Goal: Transaction & Acquisition: Purchase product/service

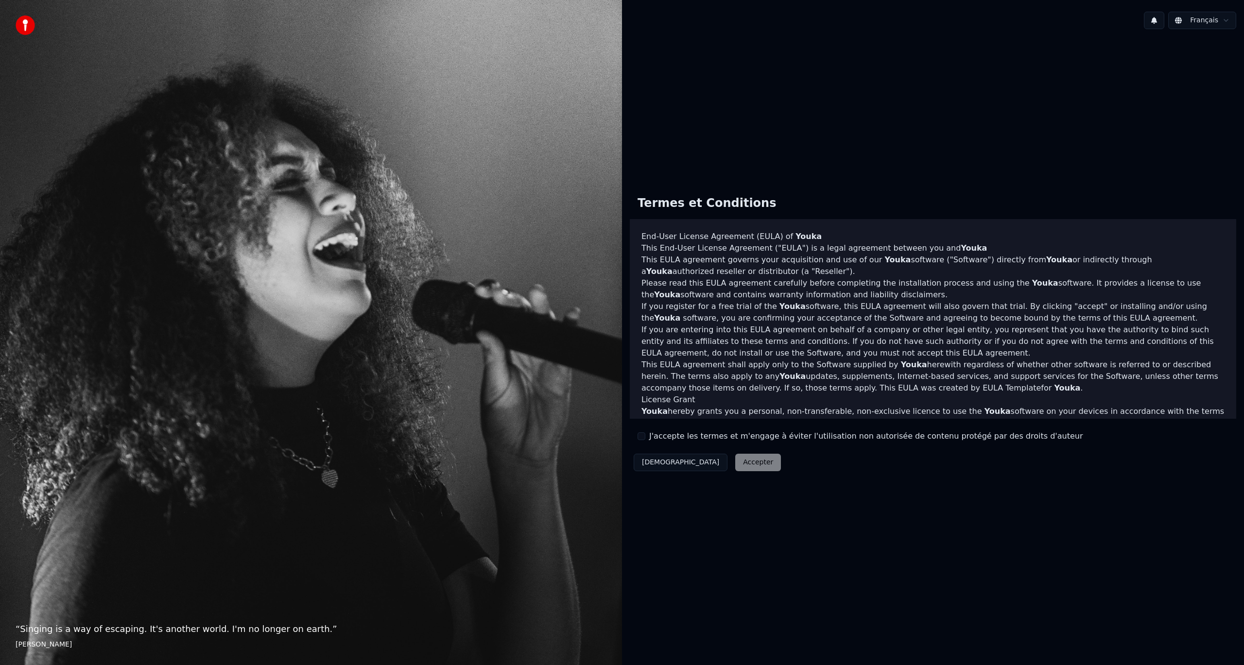
click at [703, 465] on div "Décliner Accepter" at bounding box center [707, 462] width 155 height 25
click at [659, 438] on label "J'accepte les termes et m'engage à éviter l'utilisation non autorisée de conten…" at bounding box center [865, 436] width 433 height 12
click at [640, 436] on button "J'accepte les termes et m'engage à éviter l'utilisation non autorisée de conten…" at bounding box center [641, 436] width 8 height 8
click at [735, 465] on button "Accepter" at bounding box center [758, 462] width 46 height 17
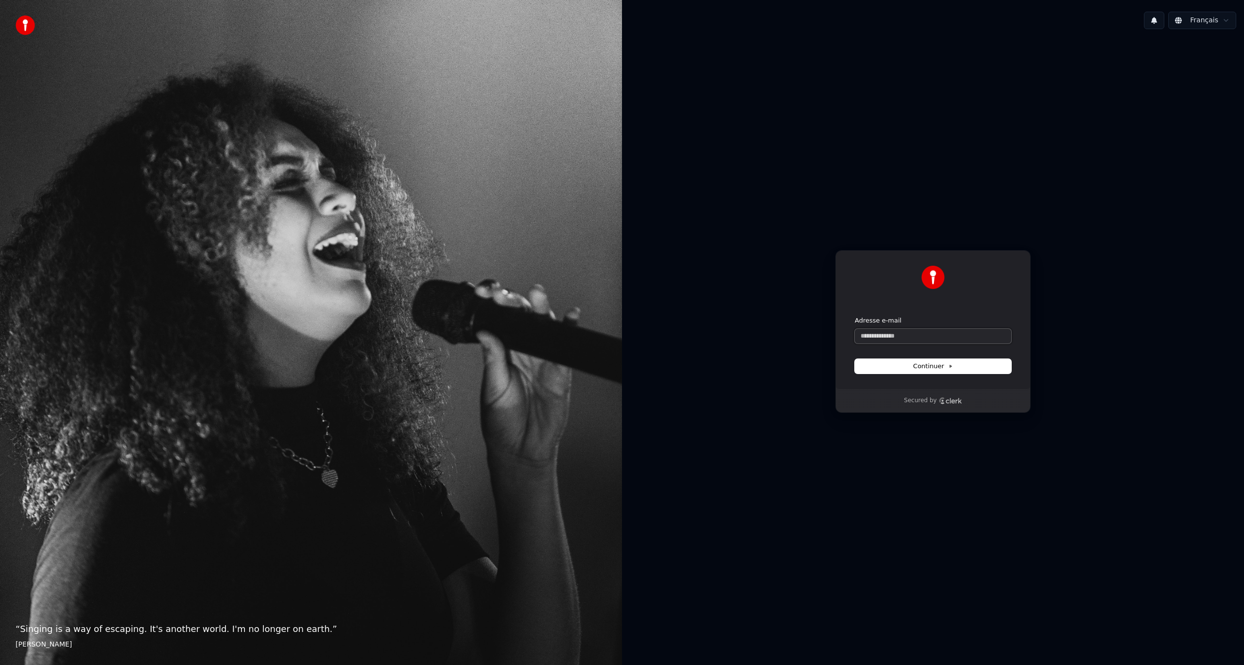
click at [911, 333] on input "Adresse e-mail" at bounding box center [933, 336] width 156 height 15
click at [855, 316] on button "submit" at bounding box center [855, 316] width 0 height 0
type input "**********"
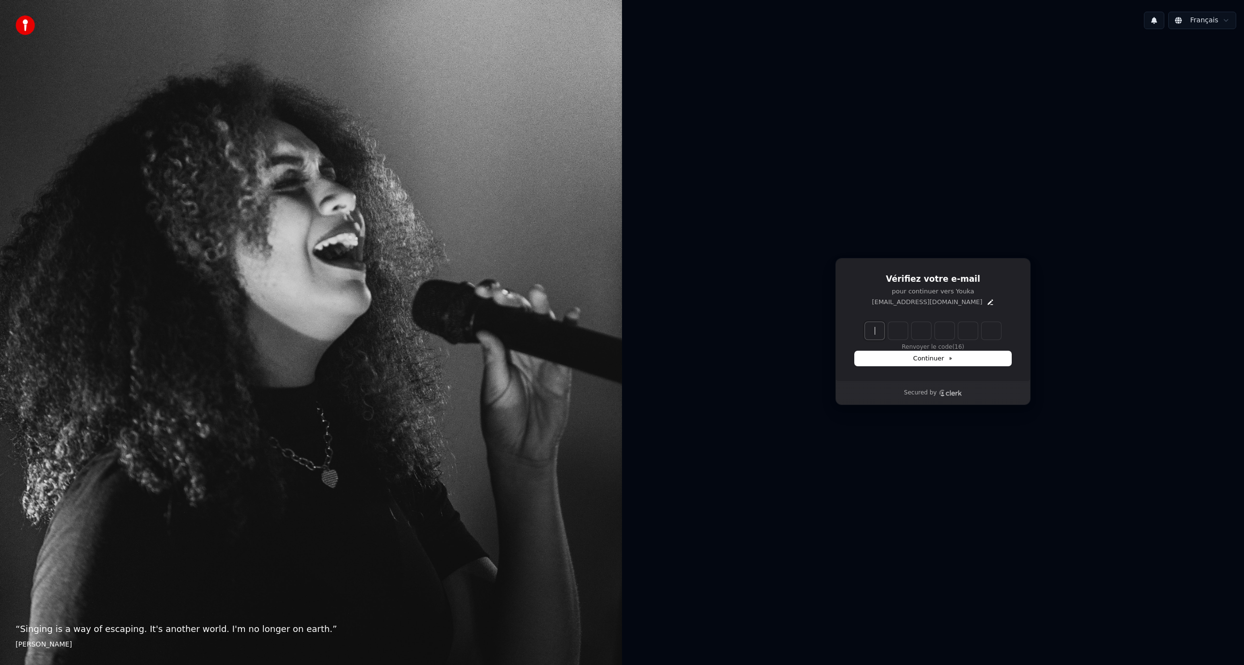
click at [868, 328] on input "Enter verification code" at bounding box center [942, 330] width 155 height 17
paste input "******"
type input "******"
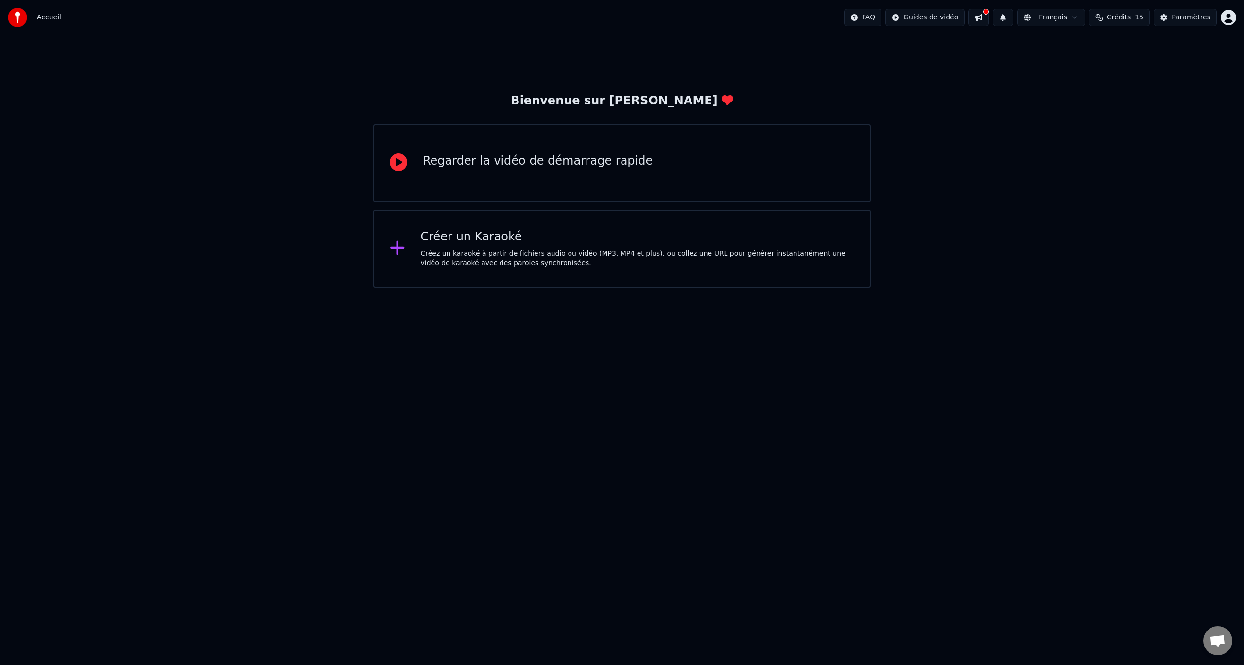
click at [798, 288] on html "Accueil FAQ Guides de vidéo Français Crédits 15 Paramètres Bienvenue sur Youka …" at bounding box center [622, 144] width 1244 height 288
drag, startPoint x: 888, startPoint y: 365, endPoint x: 891, endPoint y: 360, distance: 6.2
click at [890, 288] on html "Accueil FAQ Guides de vidéo Français Crédits 15 Paramètres Bienvenue sur Youka …" at bounding box center [622, 144] width 1244 height 288
click at [985, 21] on button at bounding box center [978, 17] width 20 height 17
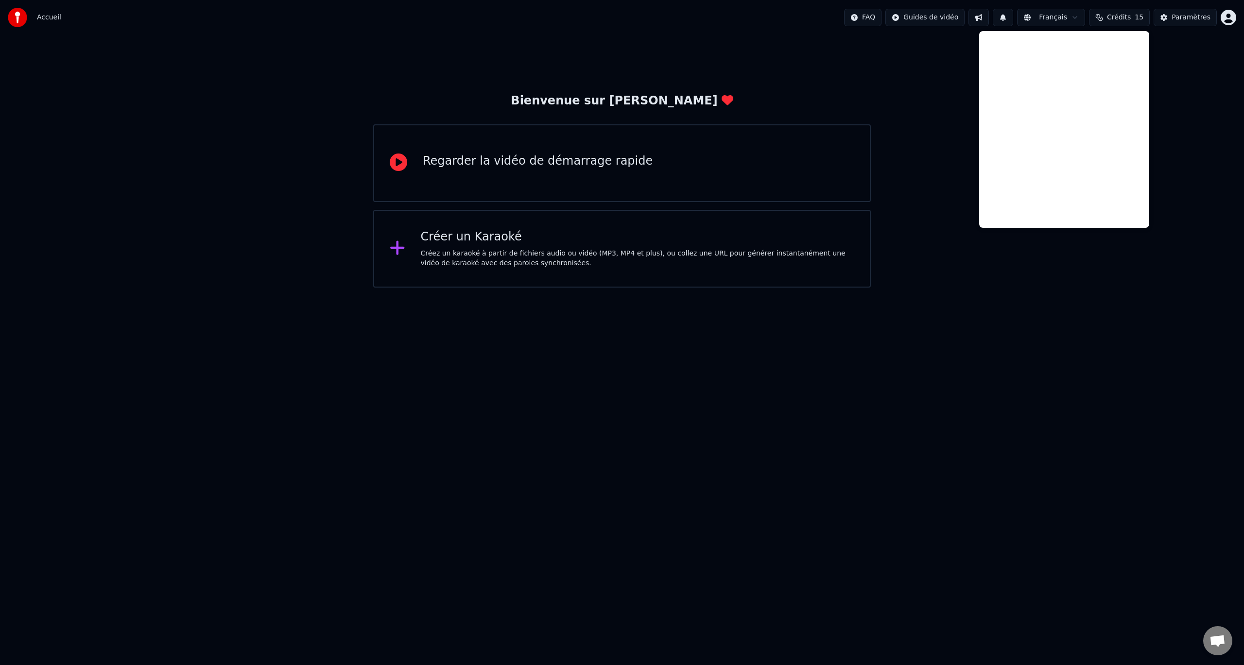
click at [985, 21] on button at bounding box center [978, 17] width 20 height 17
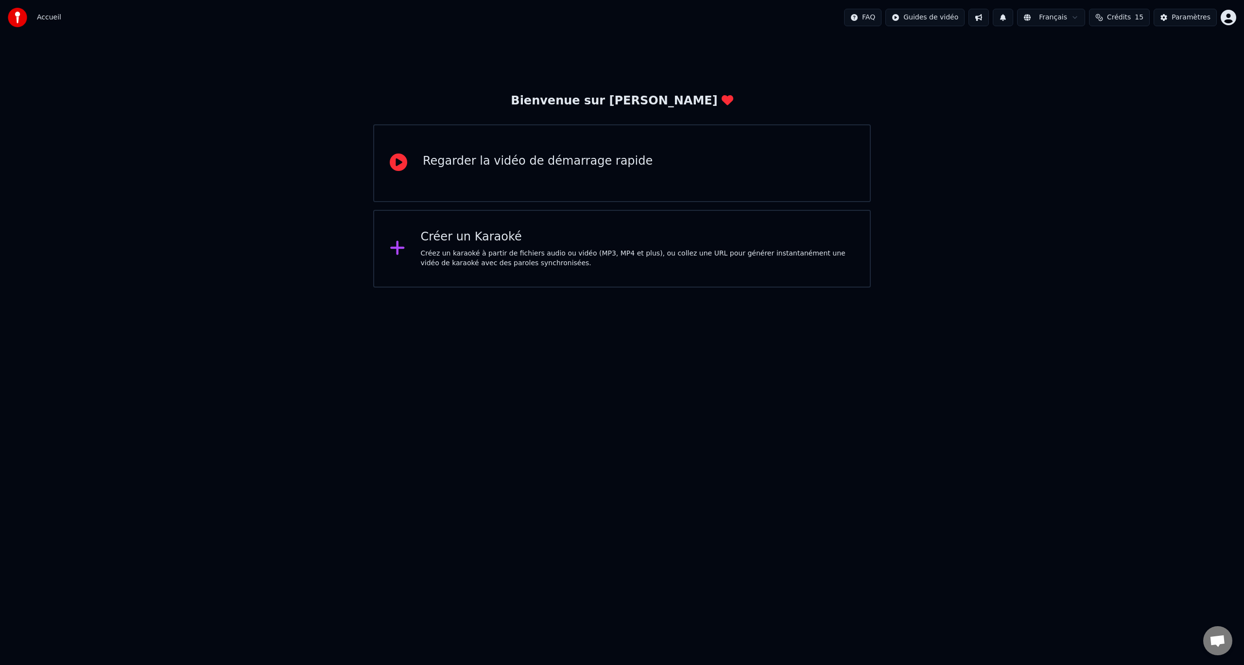
click at [1131, 23] on button "Crédits 15" at bounding box center [1119, 17] width 61 height 17
click at [1130, 19] on span "Crédits" at bounding box center [1119, 18] width 24 height 10
click at [1128, 18] on span "Crédits" at bounding box center [1119, 18] width 24 height 10
click at [1182, 237] on div "Bienvenue sur Youka Regarder la vidéo de démarrage rapide Créer un Karaoké Crée…" at bounding box center [622, 161] width 1244 height 253
